Goal: Information Seeking & Learning: Learn about a topic

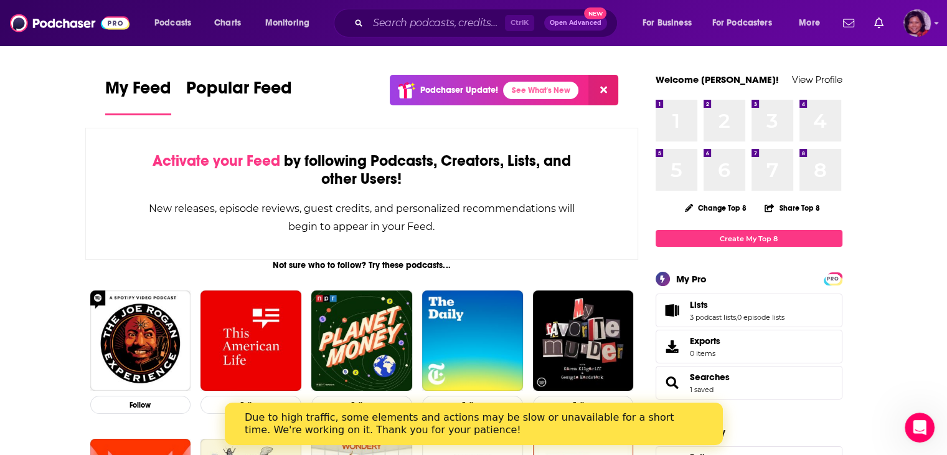
click at [915, 34] on img "Logged in as terelynbc" at bounding box center [916, 22] width 27 height 27
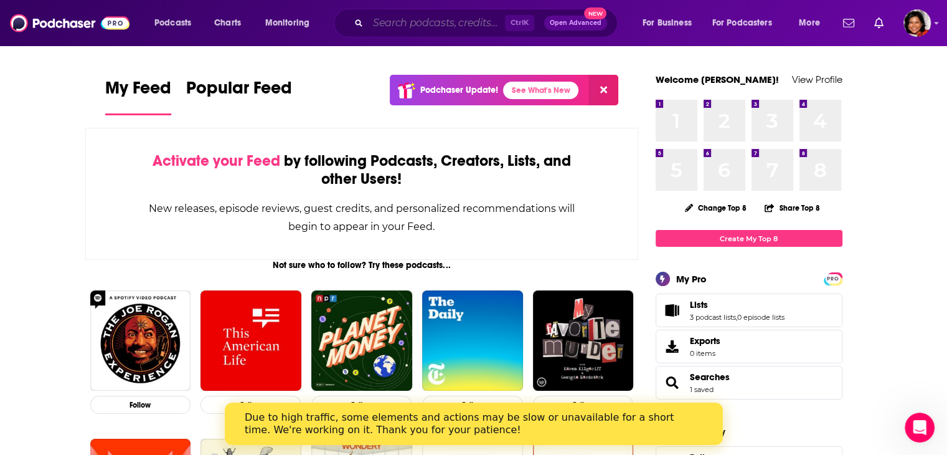
click at [402, 24] on input "Search podcasts, credits, & more..." at bounding box center [436, 23] width 137 height 20
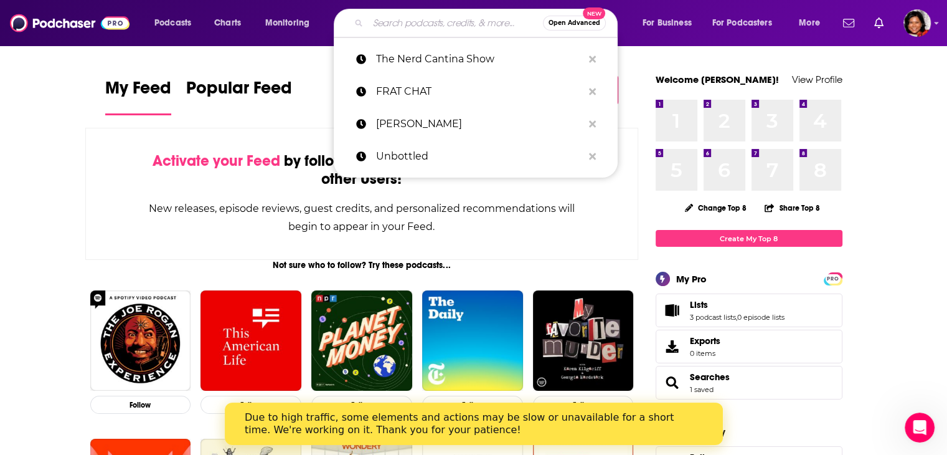
paste input "[PERSON_NAME] <[EMAIL_ADDRESS][DOMAIN_NAME]>"
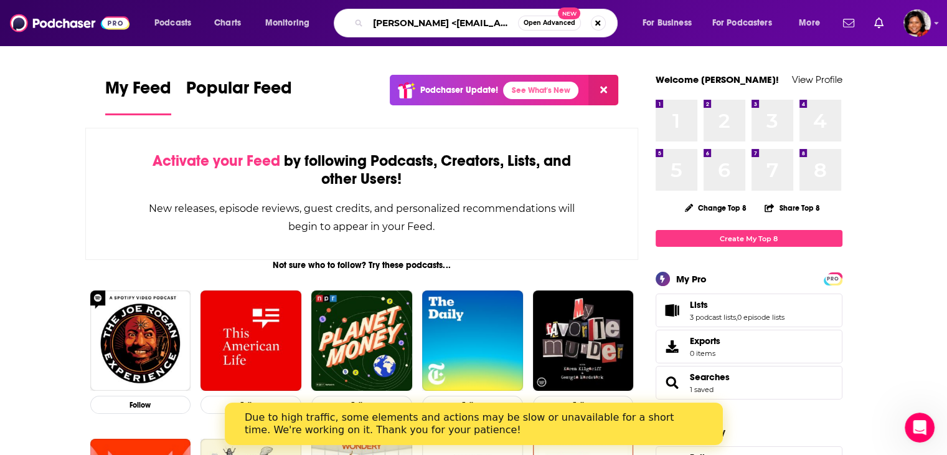
scroll to position [0, 78]
drag, startPoint x: 449, startPoint y: 23, endPoint x: 588, endPoint y: 23, distance: 138.8
click at [588, 23] on div "[PERSON_NAME] <[EMAIL_ADDRESS][DOMAIN_NAME]> Open Advanced New" at bounding box center [476, 23] width 284 height 29
drag, startPoint x: 410, startPoint y: 24, endPoint x: 217, endPoint y: 6, distance: 193.9
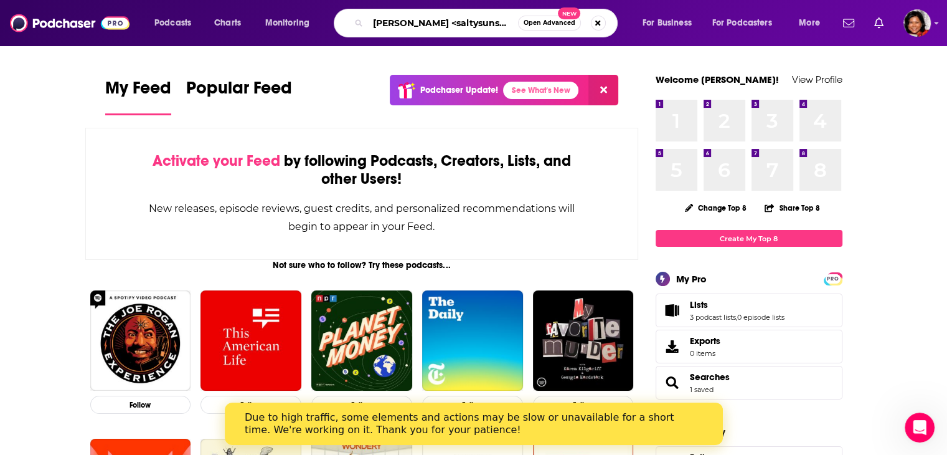
click at [219, 6] on div "Podcasts Charts Monitoring [PERSON_NAME] <saltysunshinepodcast Open Advanced Ne…" at bounding box center [473, 23] width 947 height 46
type input "salty sunshine podcast"
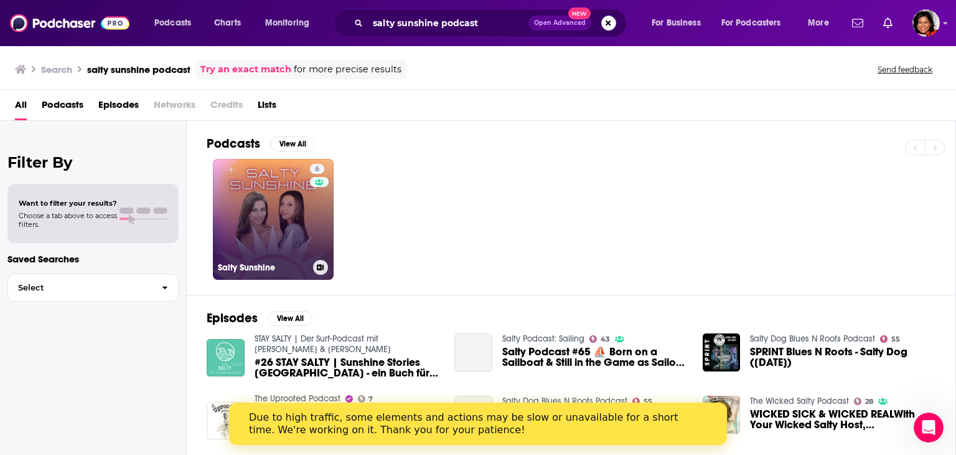
click at [298, 229] on link "6 Salty Sunshine" at bounding box center [273, 219] width 121 height 121
